Goal: Task Accomplishment & Management: Use online tool/utility

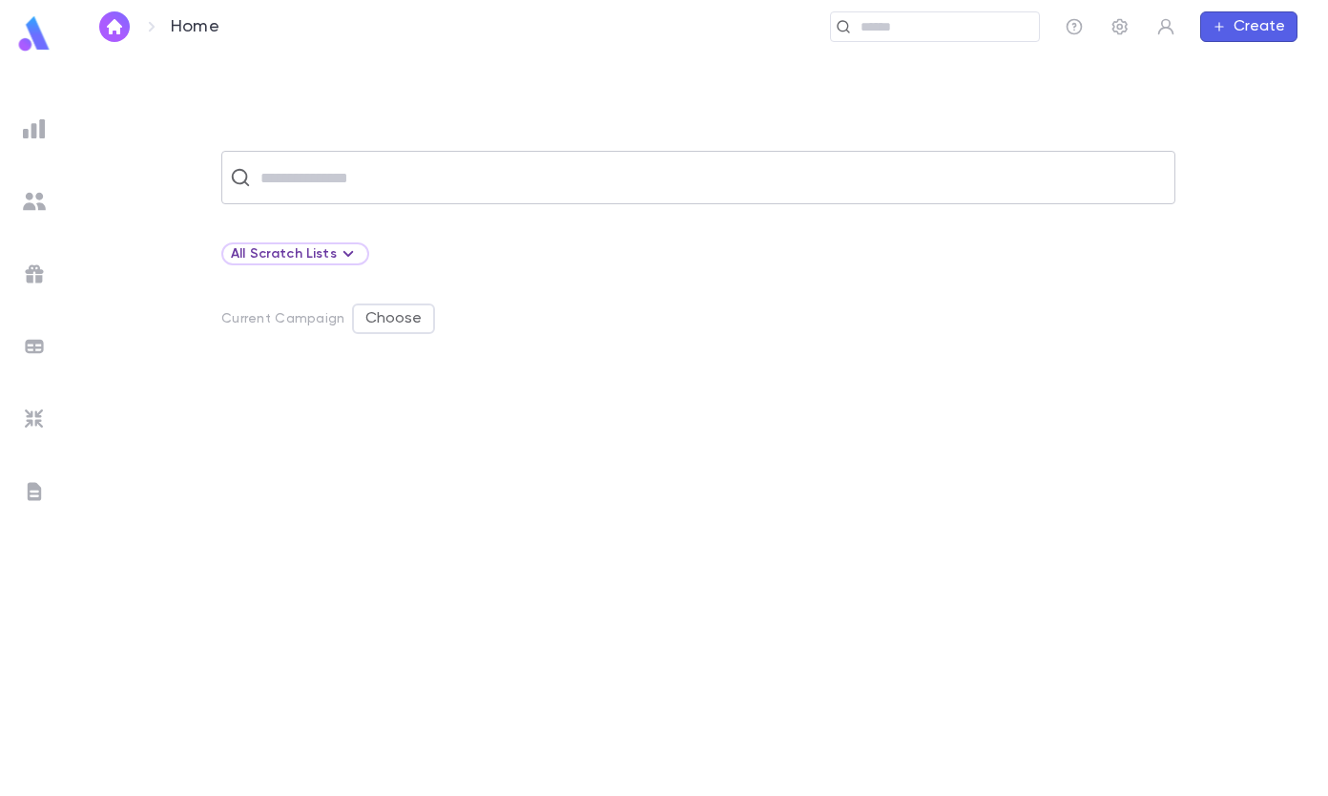
click at [323, 181] on input "text" at bounding box center [711, 177] width 912 height 36
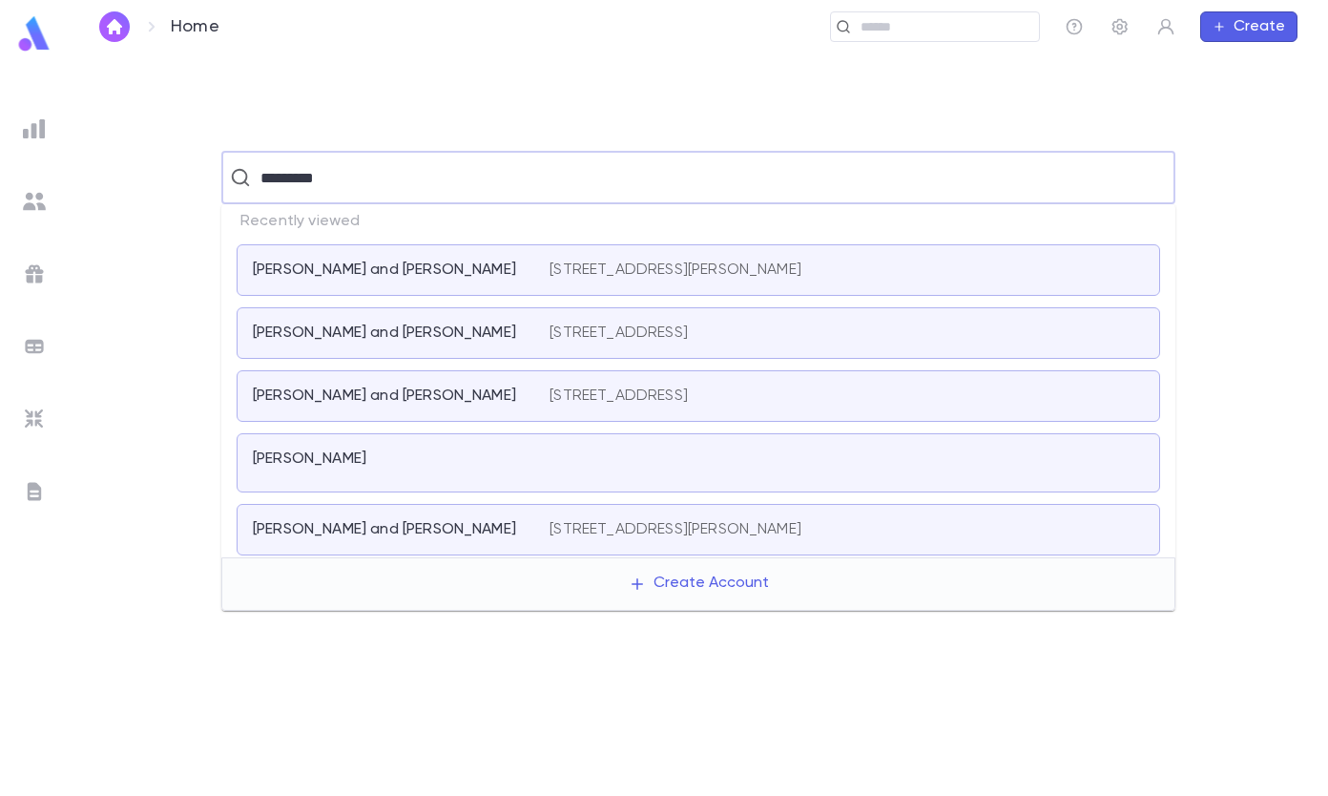
type input "**********"
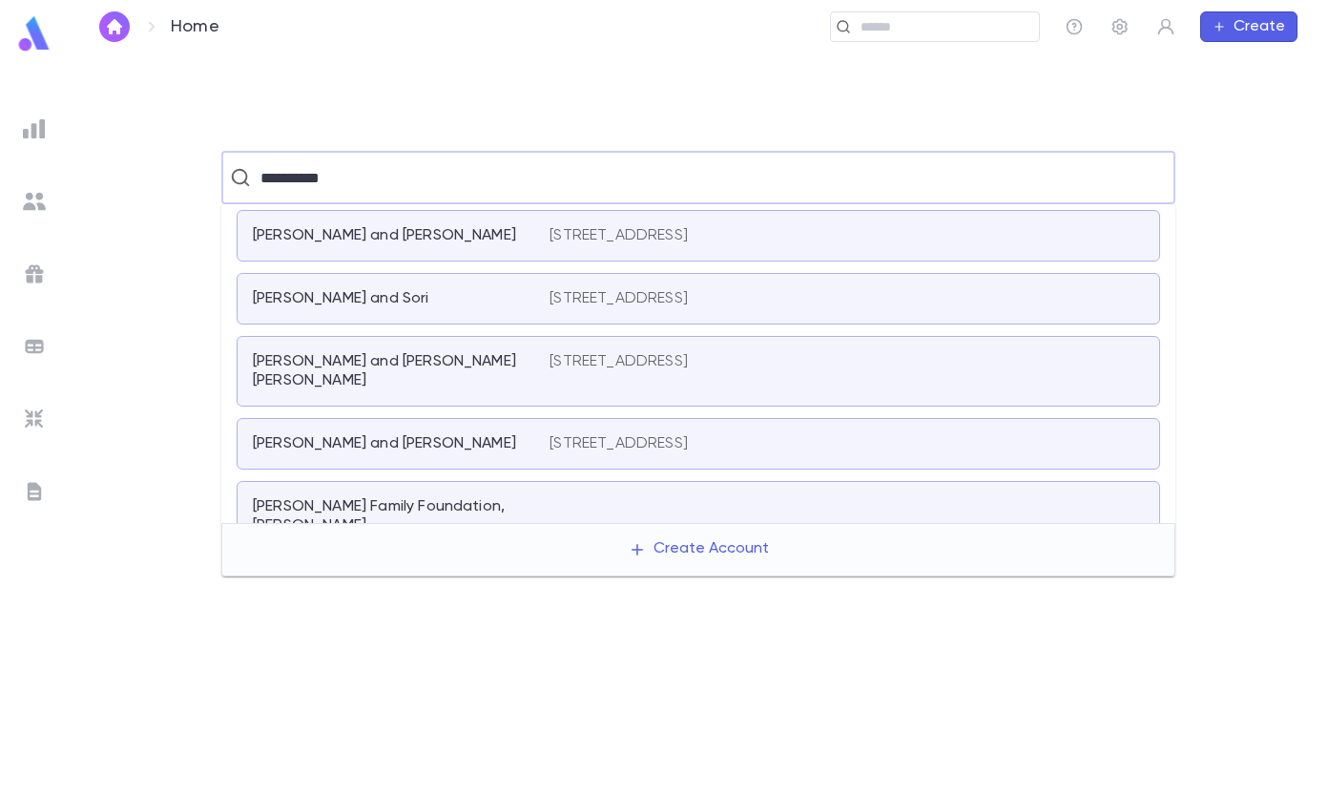
click at [388, 375] on div "[PERSON_NAME] and [PERSON_NAME] [PERSON_NAME] [STREET_ADDRESS]" at bounding box center [698, 371] width 923 height 71
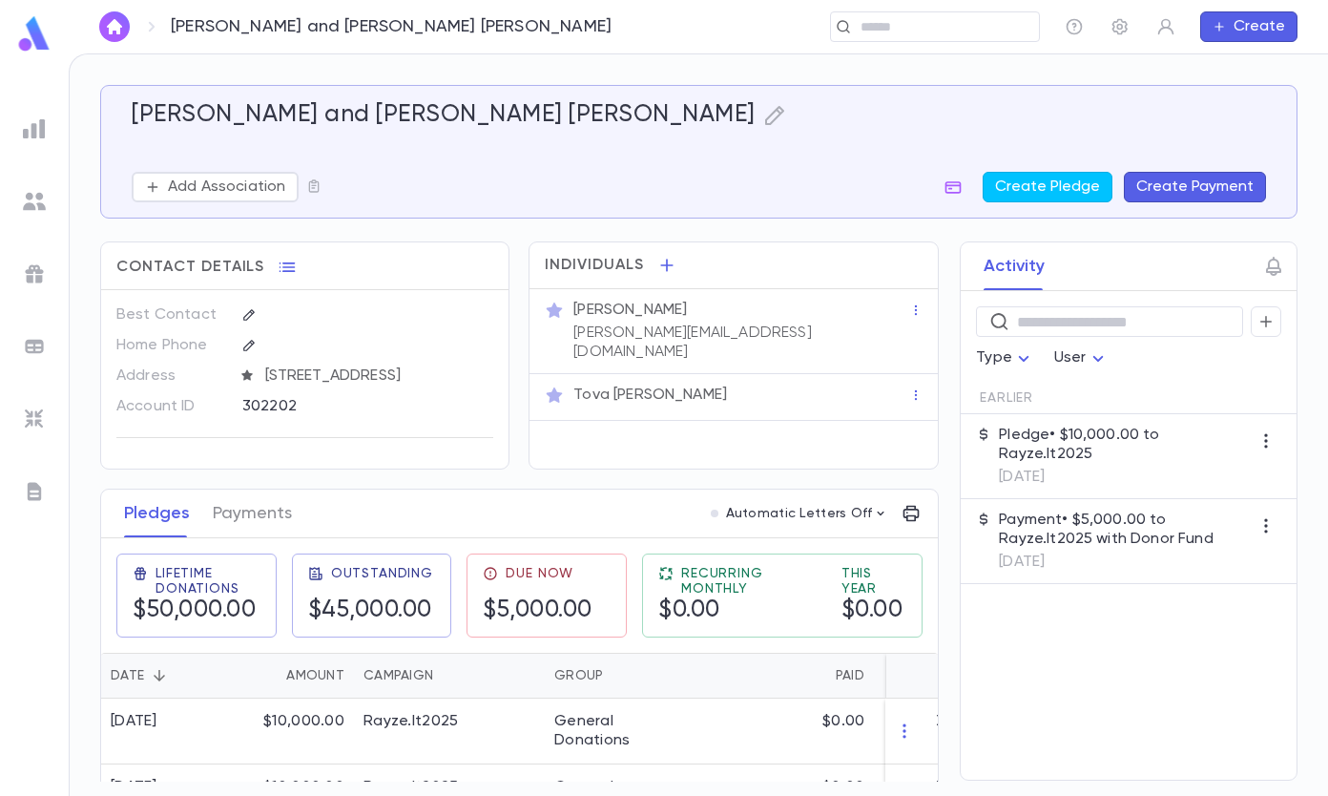
click at [1085, 432] on p "Pledge • $10,000.00 to Rayze.It2025" at bounding box center [1125, 444] width 252 height 38
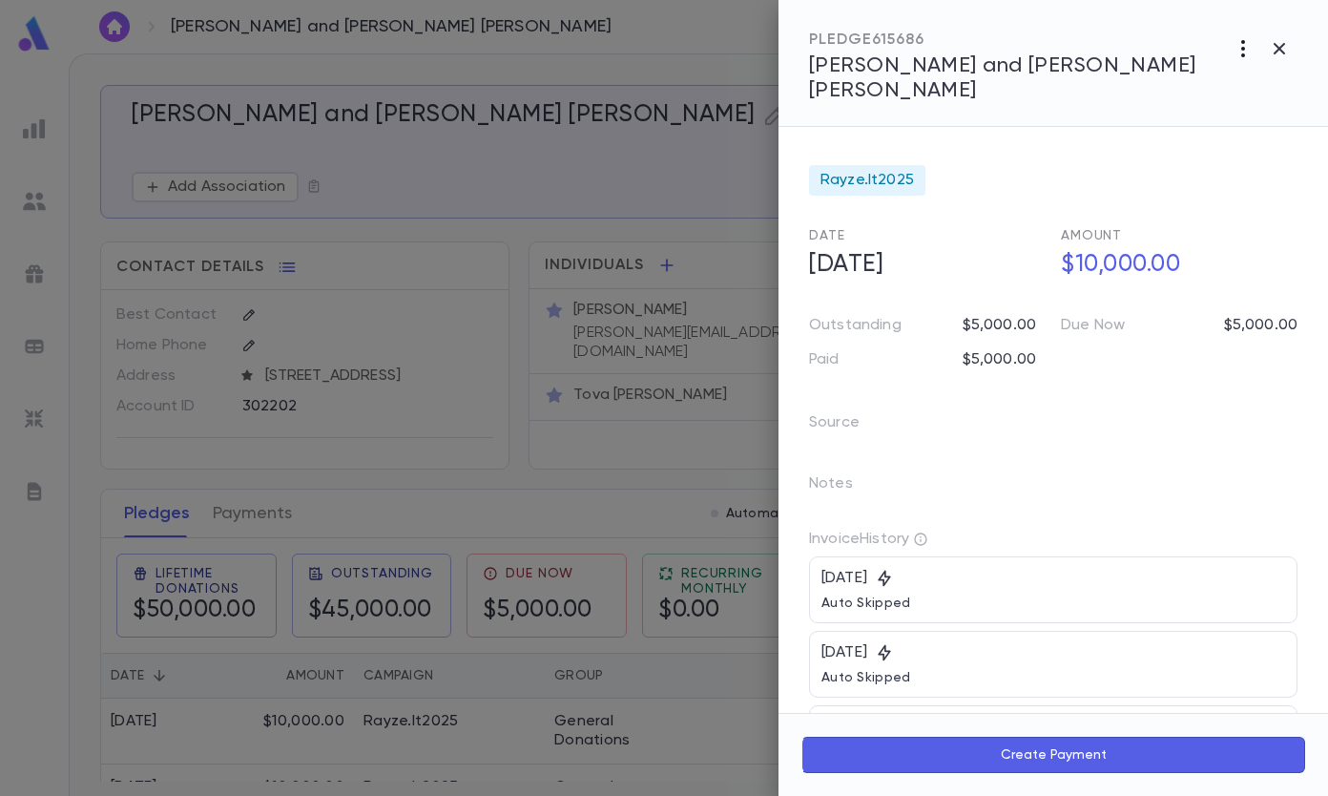
click at [1242, 44] on icon "button" at bounding box center [1242, 48] width 23 height 23
click at [1180, 119] on p "Send Invoice" at bounding box center [1143, 121] width 92 height 19
click at [1268, 158] on li "Print" at bounding box center [1280, 156] width 67 height 34
